Goal: Information Seeking & Learning: Find specific fact

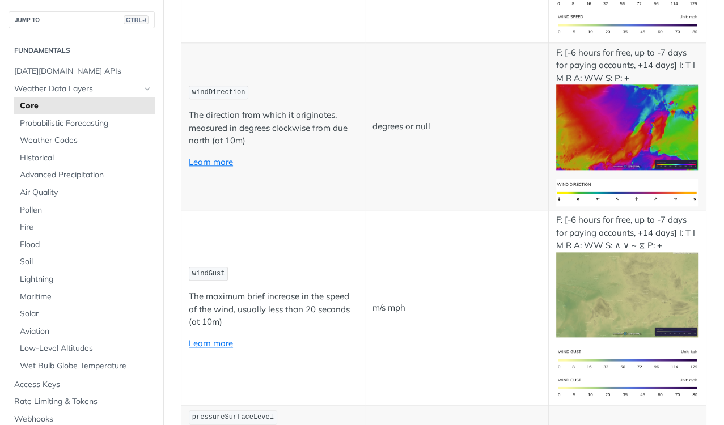
scroll to position [1089, 0]
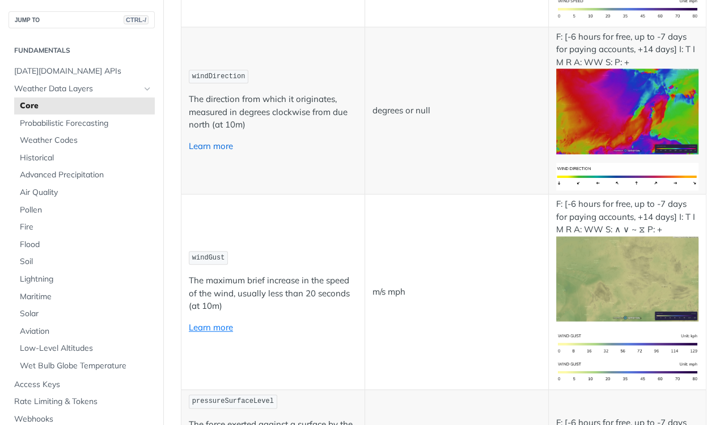
click at [206, 141] on link "Learn more" at bounding box center [211, 146] width 44 height 11
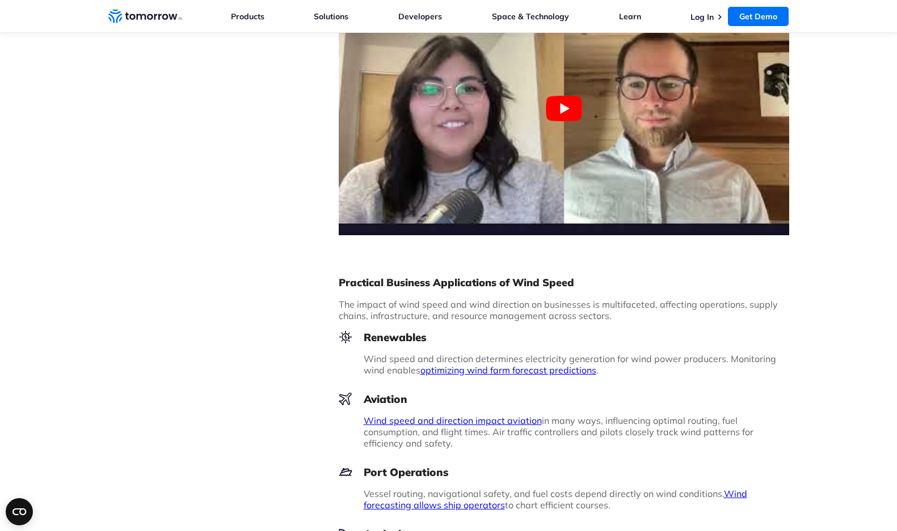
scroll to position [851, 0]
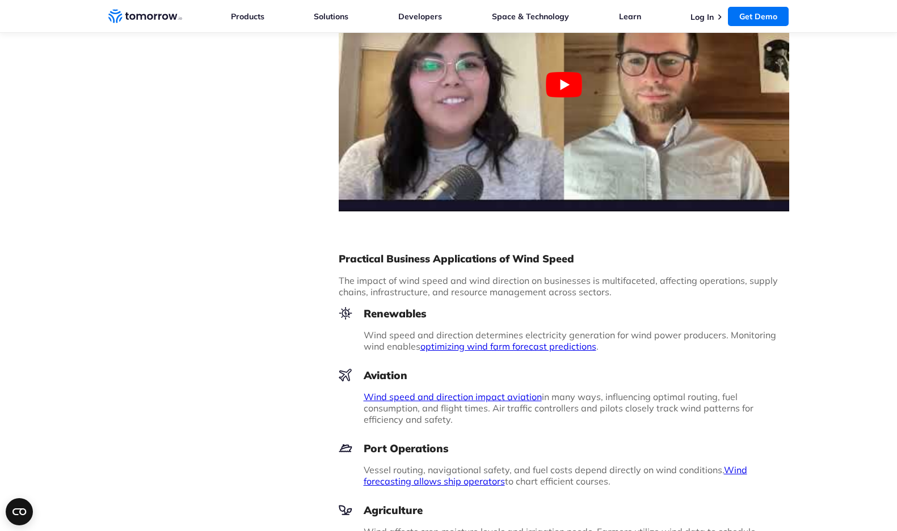
click at [459, 391] on link "Wind speed and direction impact aviation" at bounding box center [453, 396] width 178 height 11
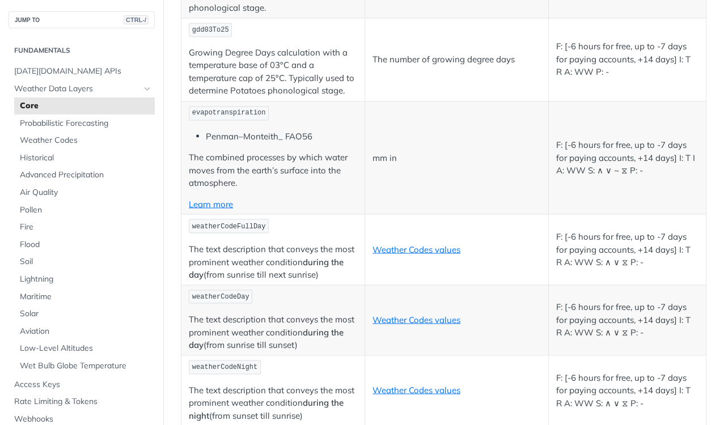
scroll to position [5354, 0]
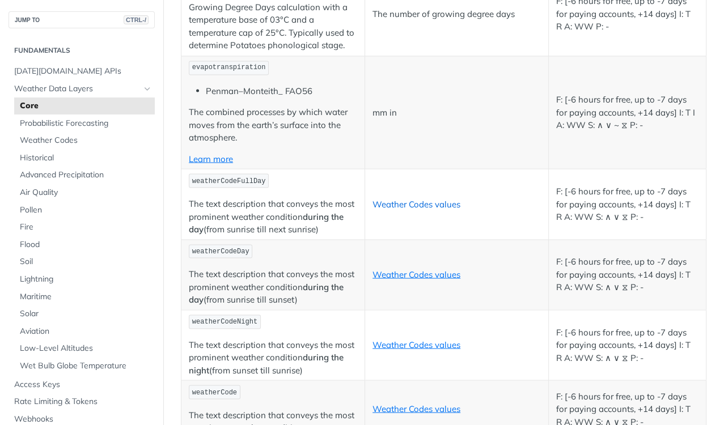
click at [425, 198] on link "Weather Codes values" at bounding box center [417, 203] width 88 height 11
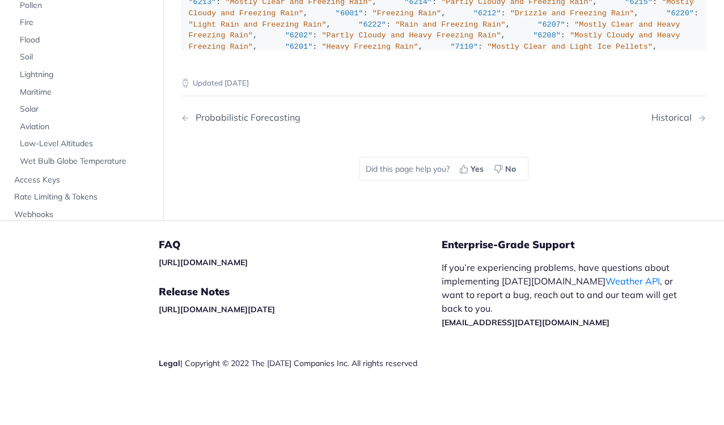
scroll to position [8121, 0]
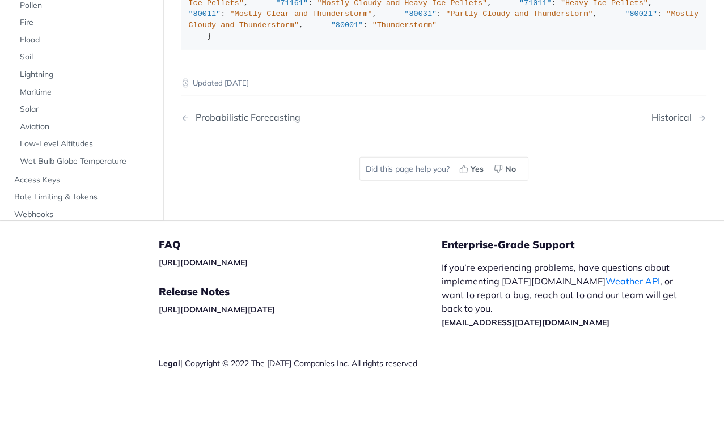
scroll to position [3152, 0]
